Goal: Information Seeking & Learning: Learn about a topic

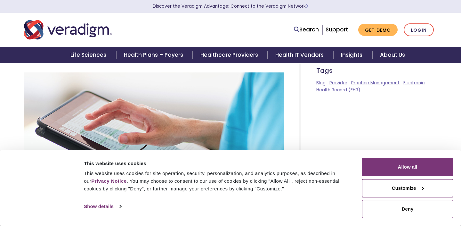
scroll to position [42, 0]
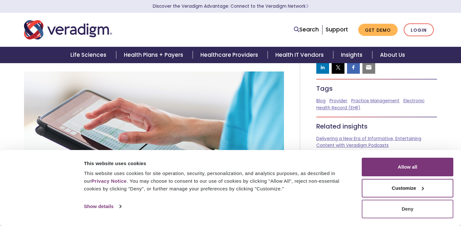
click at [386, 202] on button "Deny" at bounding box center [408, 208] width 92 height 19
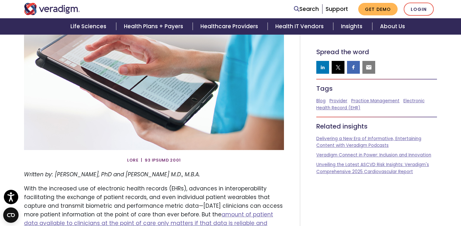
scroll to position [110, 0]
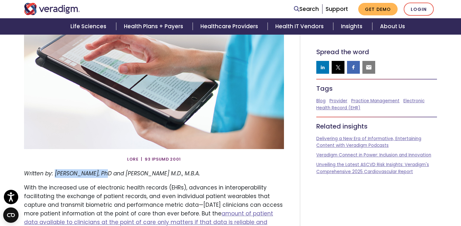
drag, startPoint x: 102, startPoint y: 175, endPoint x: 56, endPoint y: 171, distance: 46.0
click at [56, 171] on em "Written by: [PERSON_NAME], PhD and [PERSON_NAME] M.D., M.B.A." at bounding box center [112, 173] width 176 height 8
copy em "[PERSON_NAME]"
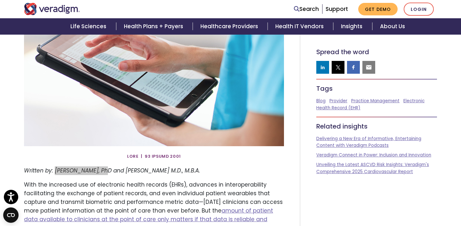
scroll to position [115, 0]
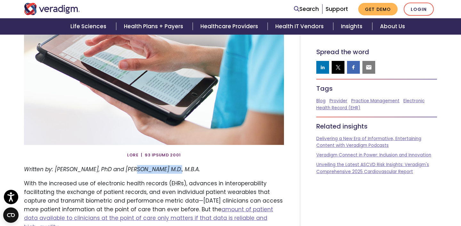
drag, startPoint x: 173, startPoint y: 172, endPoint x: 131, endPoint y: 170, distance: 42.3
click at [131, 170] on em "Written by: [PERSON_NAME], PhD and [PERSON_NAME] M.D., M.B.A." at bounding box center [112, 169] width 176 height 8
copy em "[PERSON_NAME]"
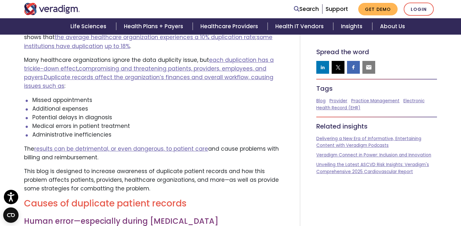
scroll to position [351, 0]
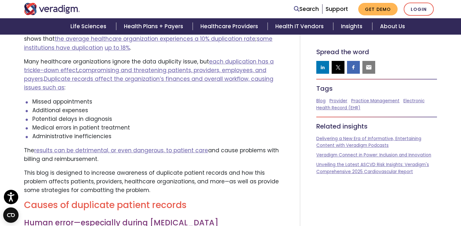
click at [116, 132] on li "Administrative inefficiencies" at bounding box center [158, 136] width 252 height 9
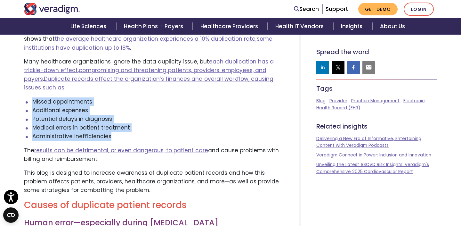
drag, startPoint x: 117, startPoint y: 131, endPoint x: 33, endPoint y: 93, distance: 92.2
click at [33, 97] on ul "Missed appointments Additional expenses Potential delays in diagnosis Medical e…" at bounding box center [154, 119] width 260 height 44
copy ul "Missed appointments Additional expenses Potential delays in diagnosis Medical e…"
